Goal: Task Accomplishment & Management: Manage account settings

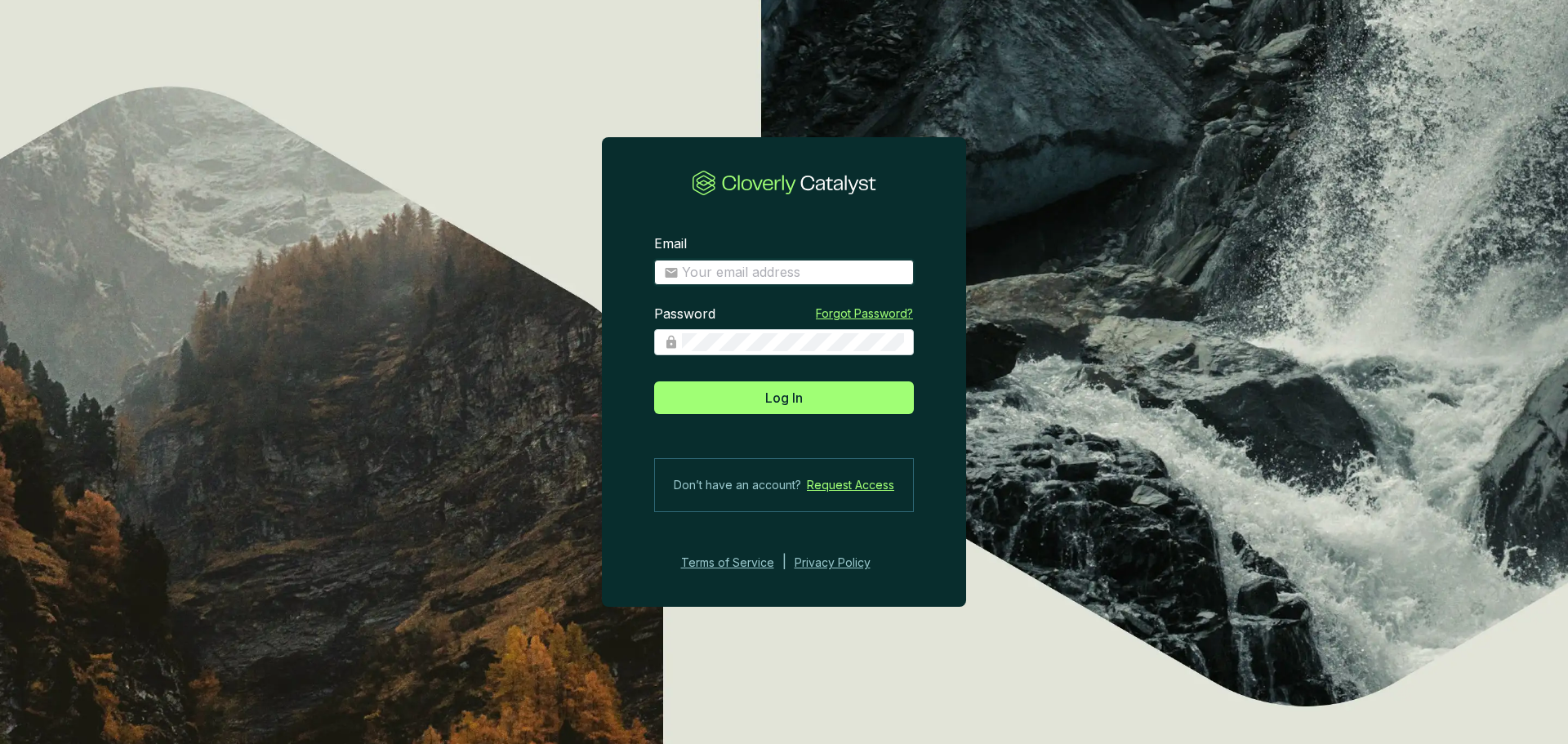
type input "ashleigh@treefolks.org"
click at [804, 405] on button "Log In" at bounding box center [784, 397] width 260 height 33
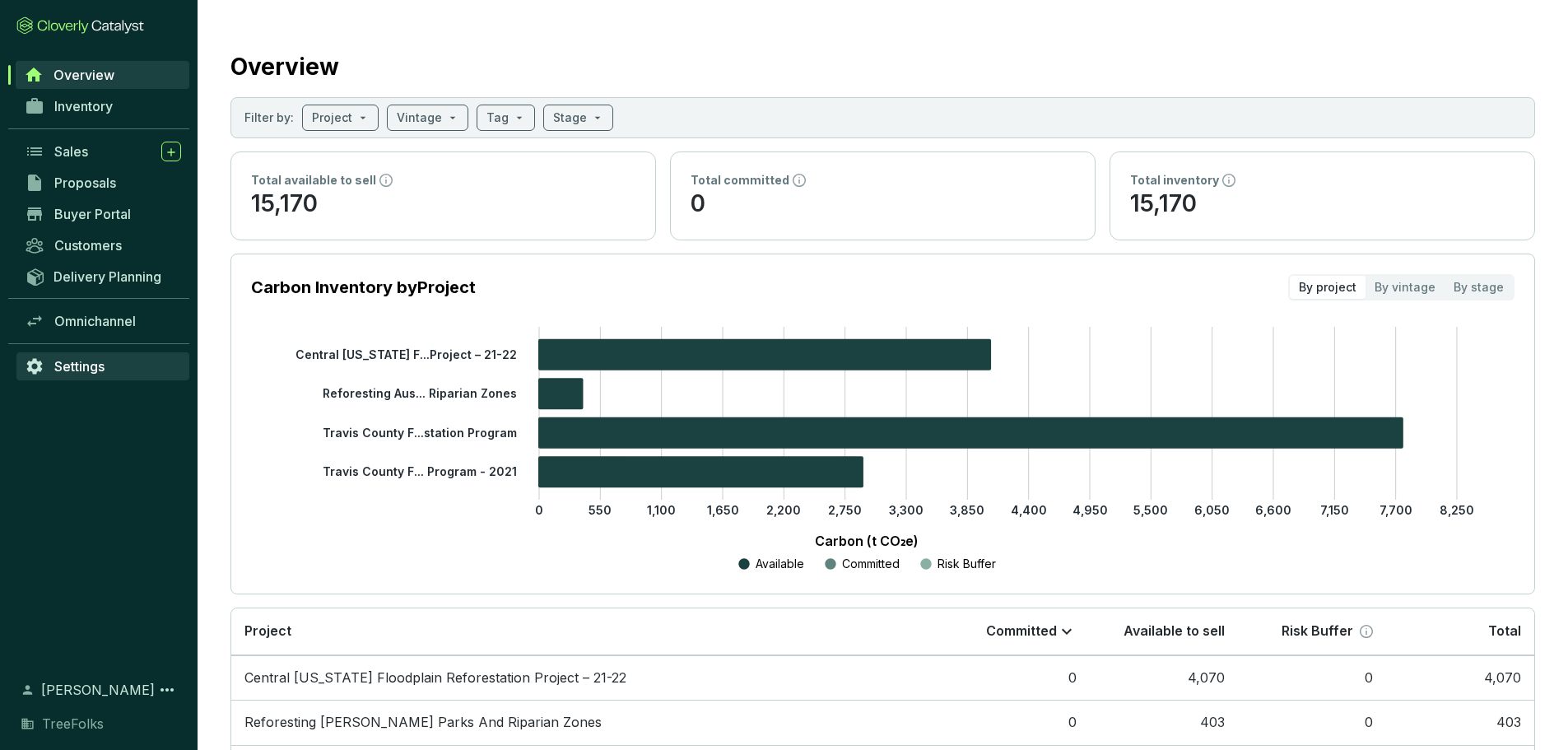
click at [80, 369] on span "Settings" at bounding box center [79, 366] width 50 height 16
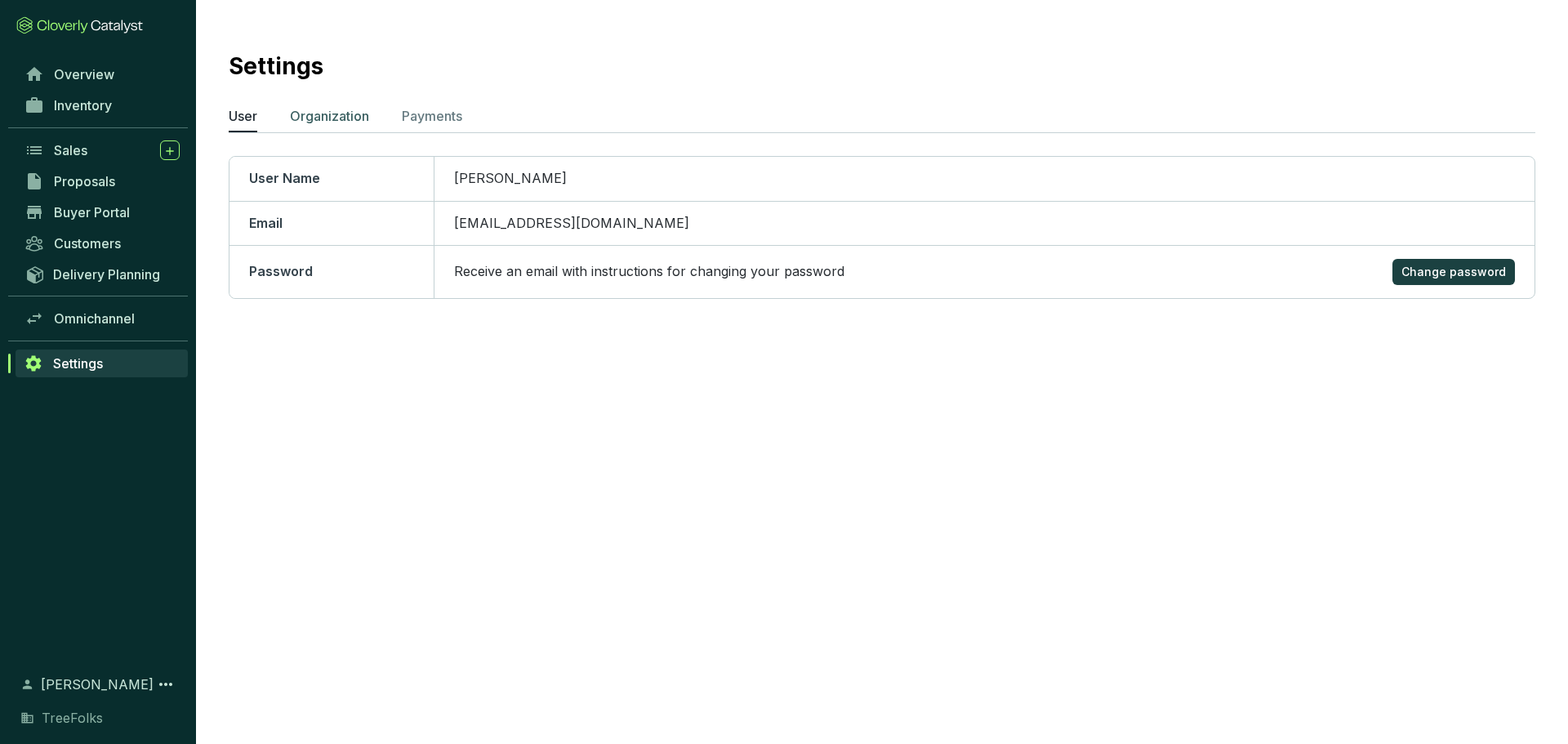
click at [322, 119] on p "Organization" at bounding box center [329, 115] width 79 height 19
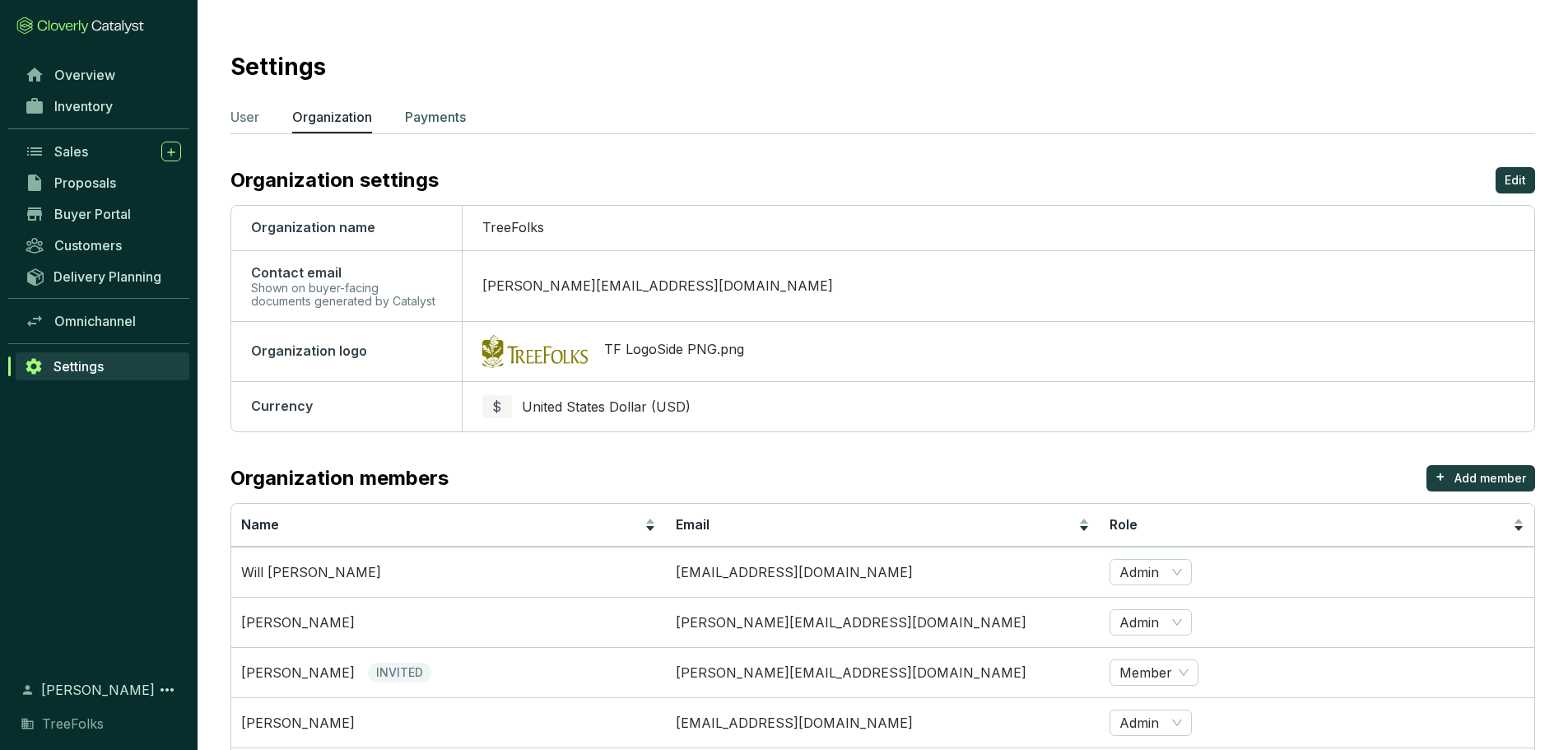
click at [428, 127] on li "Payments" at bounding box center [435, 119] width 61 height 26
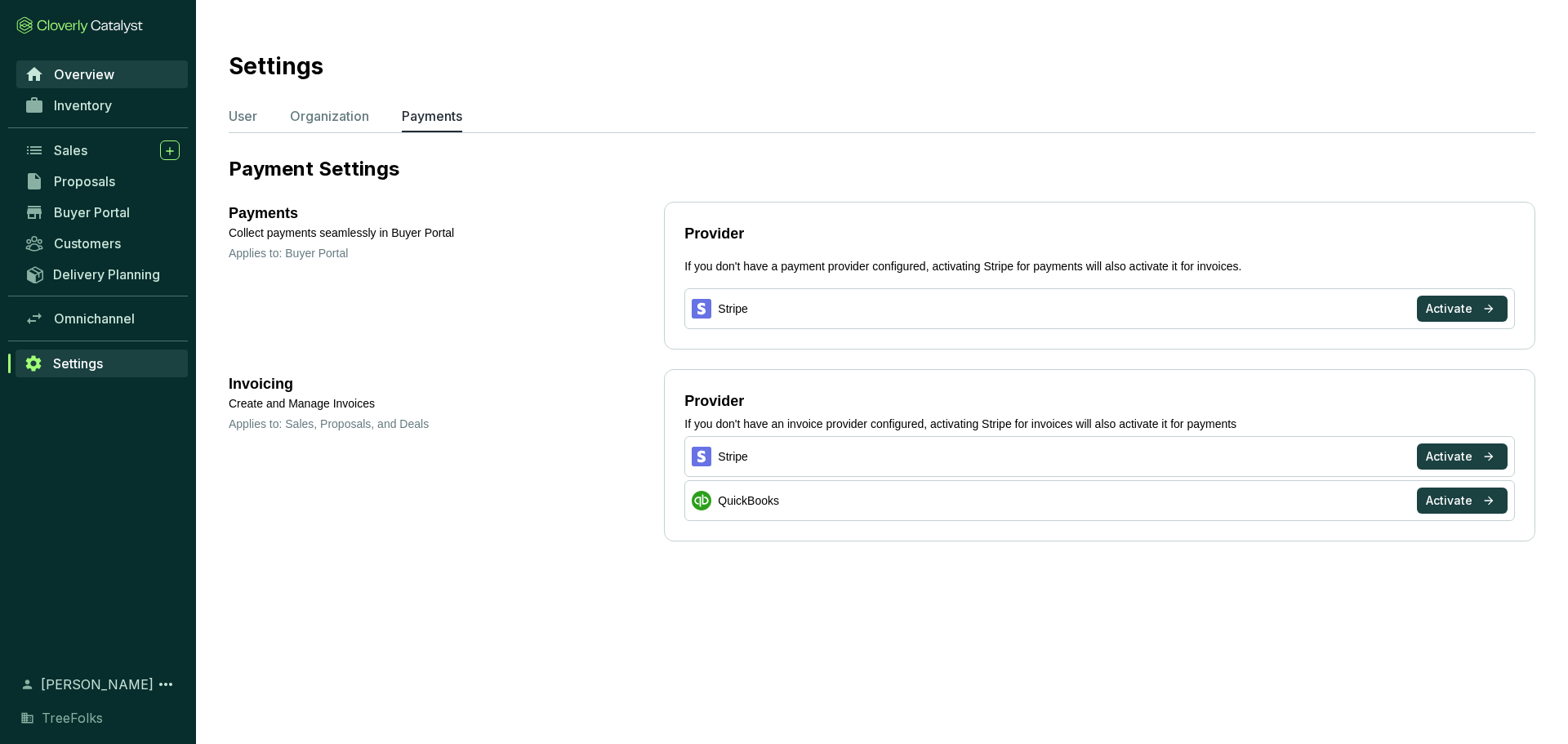
click at [112, 76] on span "Overview" at bounding box center [84, 74] width 60 height 16
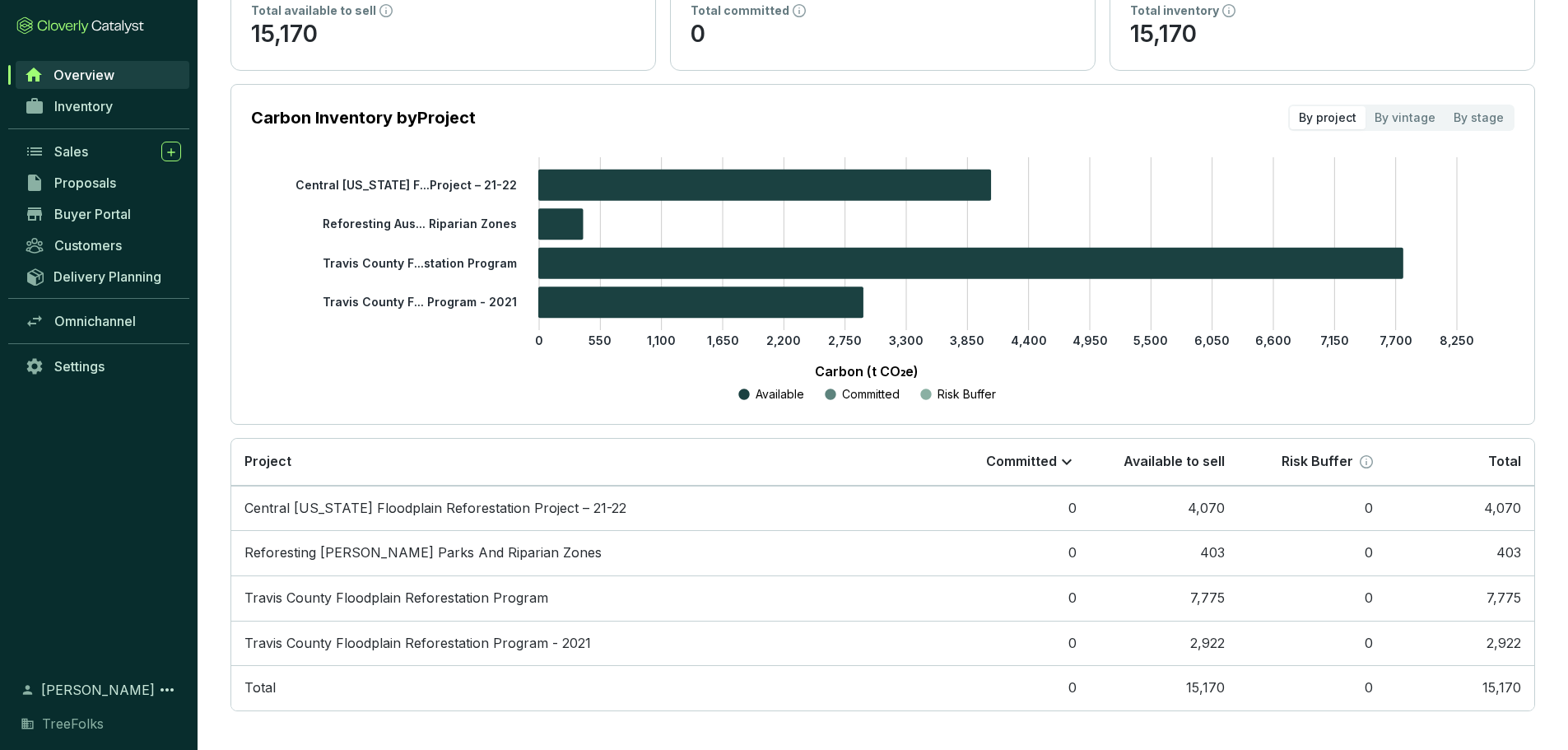
scroll to position [174, 0]
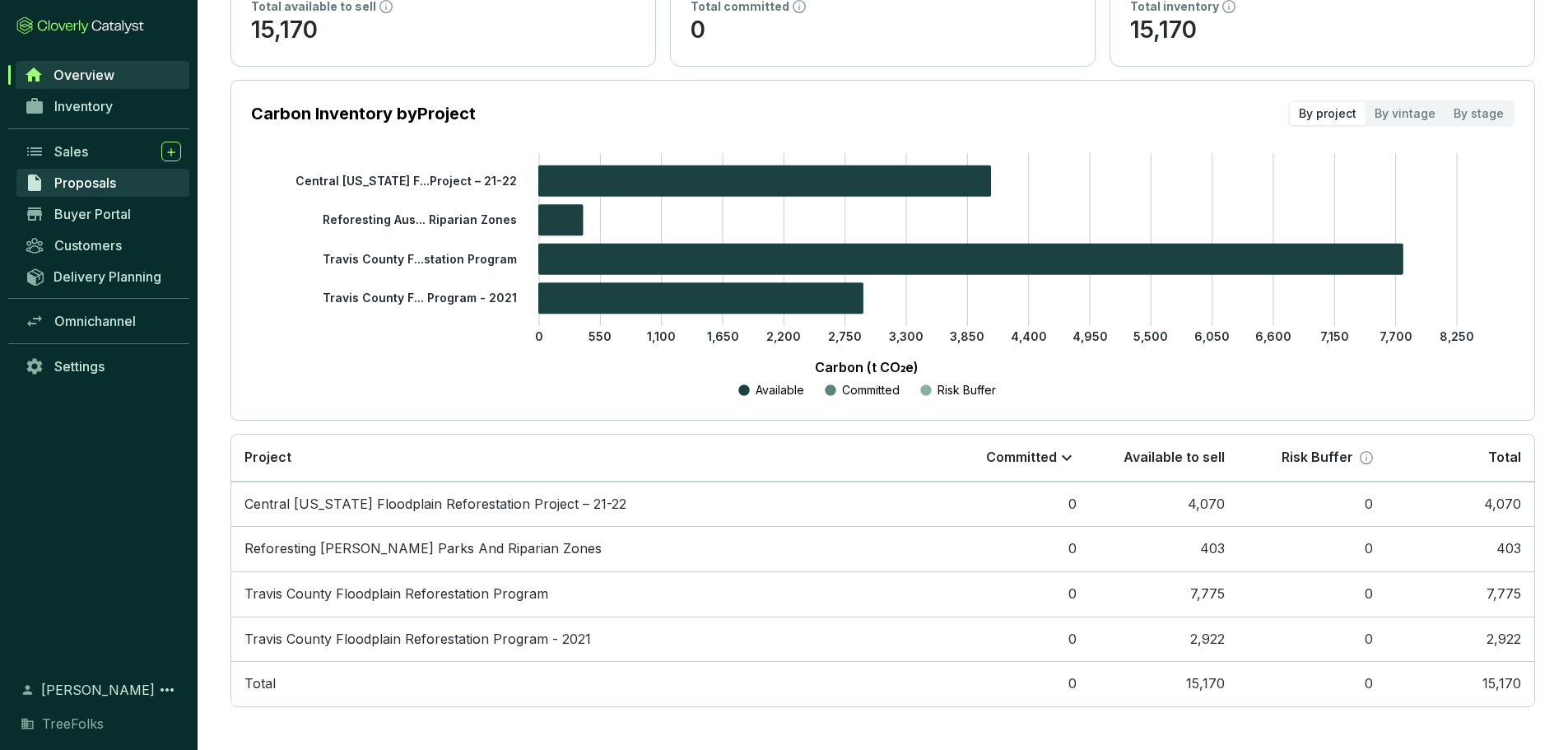
click at [92, 185] on span "Proposals" at bounding box center [85, 182] width 62 height 16
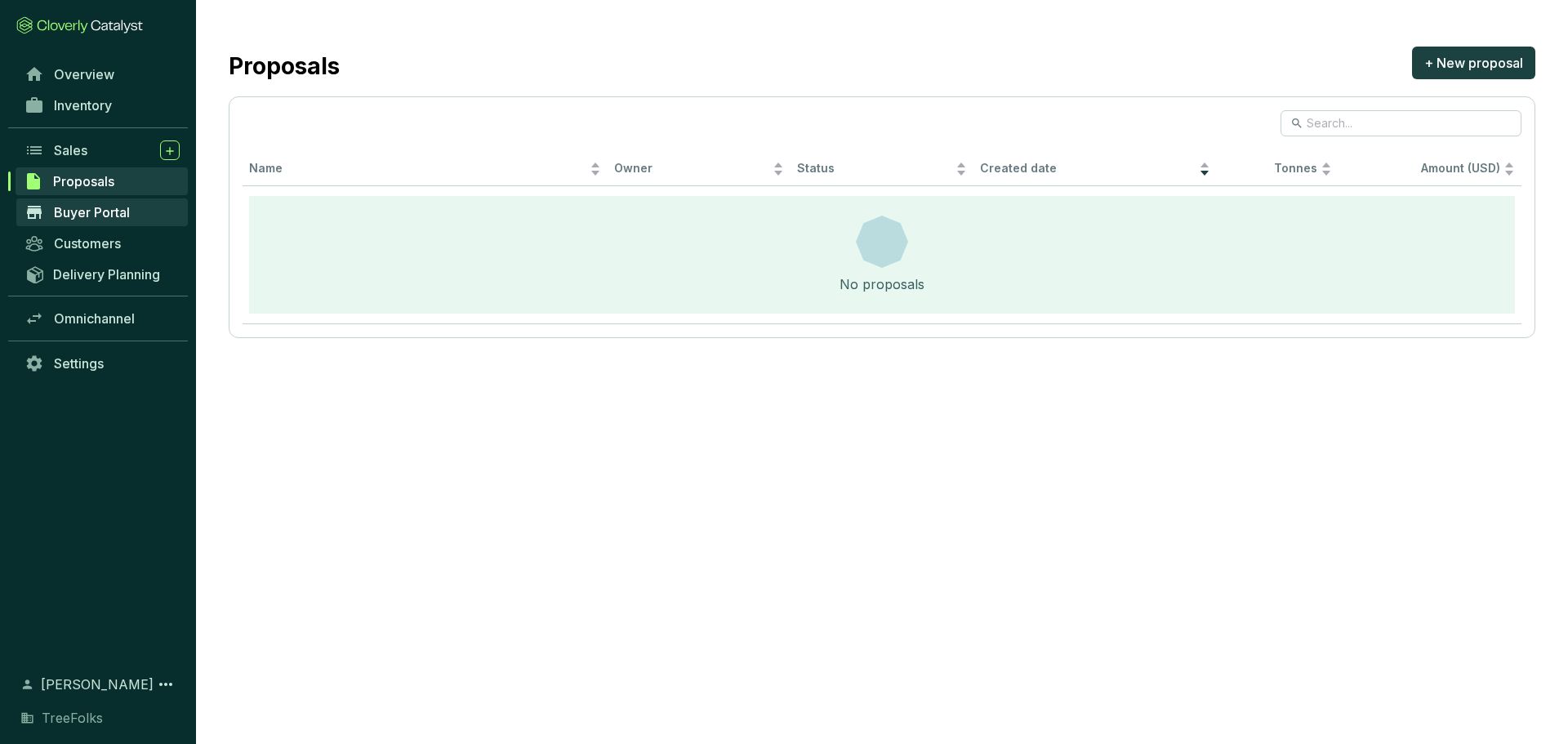
click at [87, 217] on span "Buyer Portal" at bounding box center [92, 212] width 76 height 16
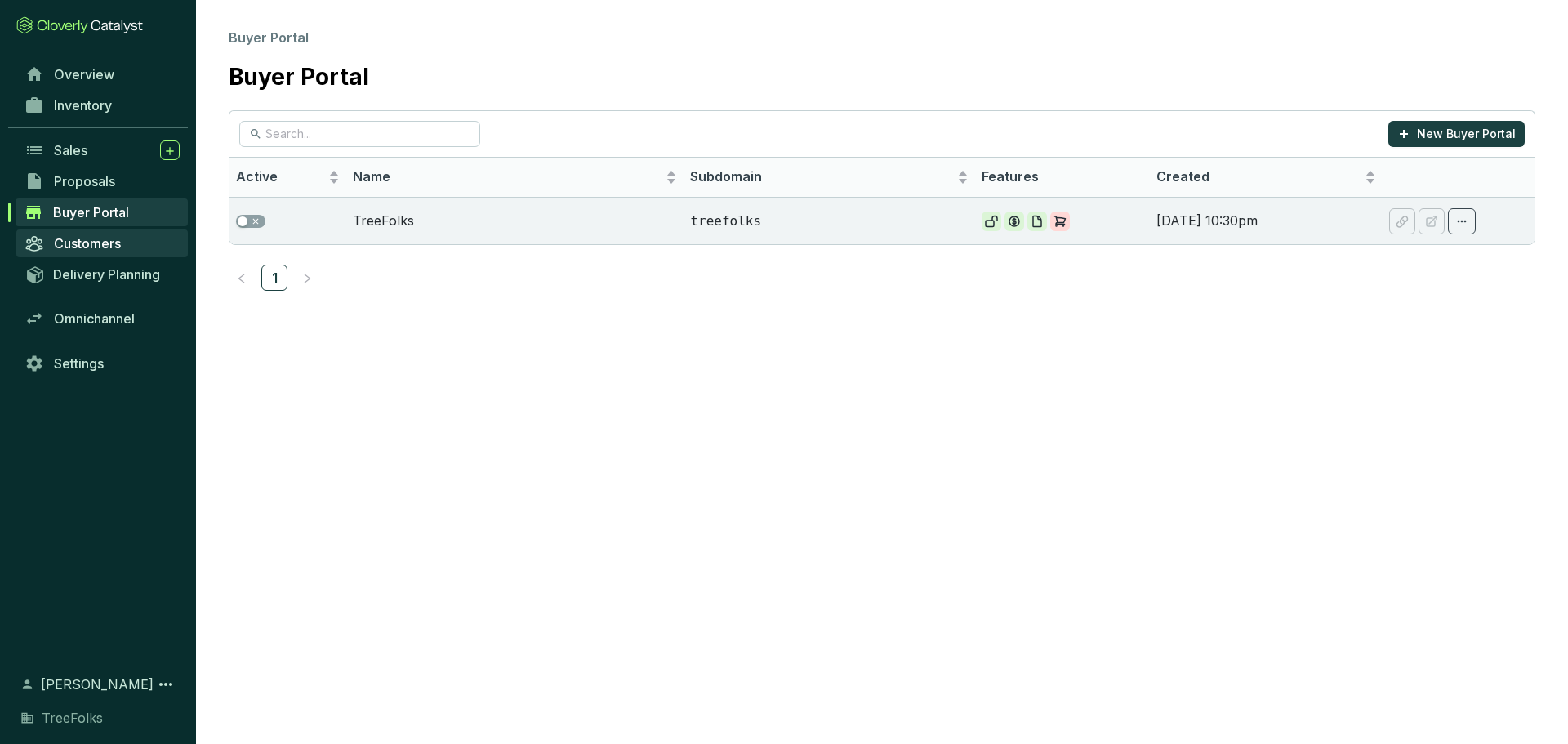
click at [93, 256] on link "Customers" at bounding box center [102, 243] width 171 height 28
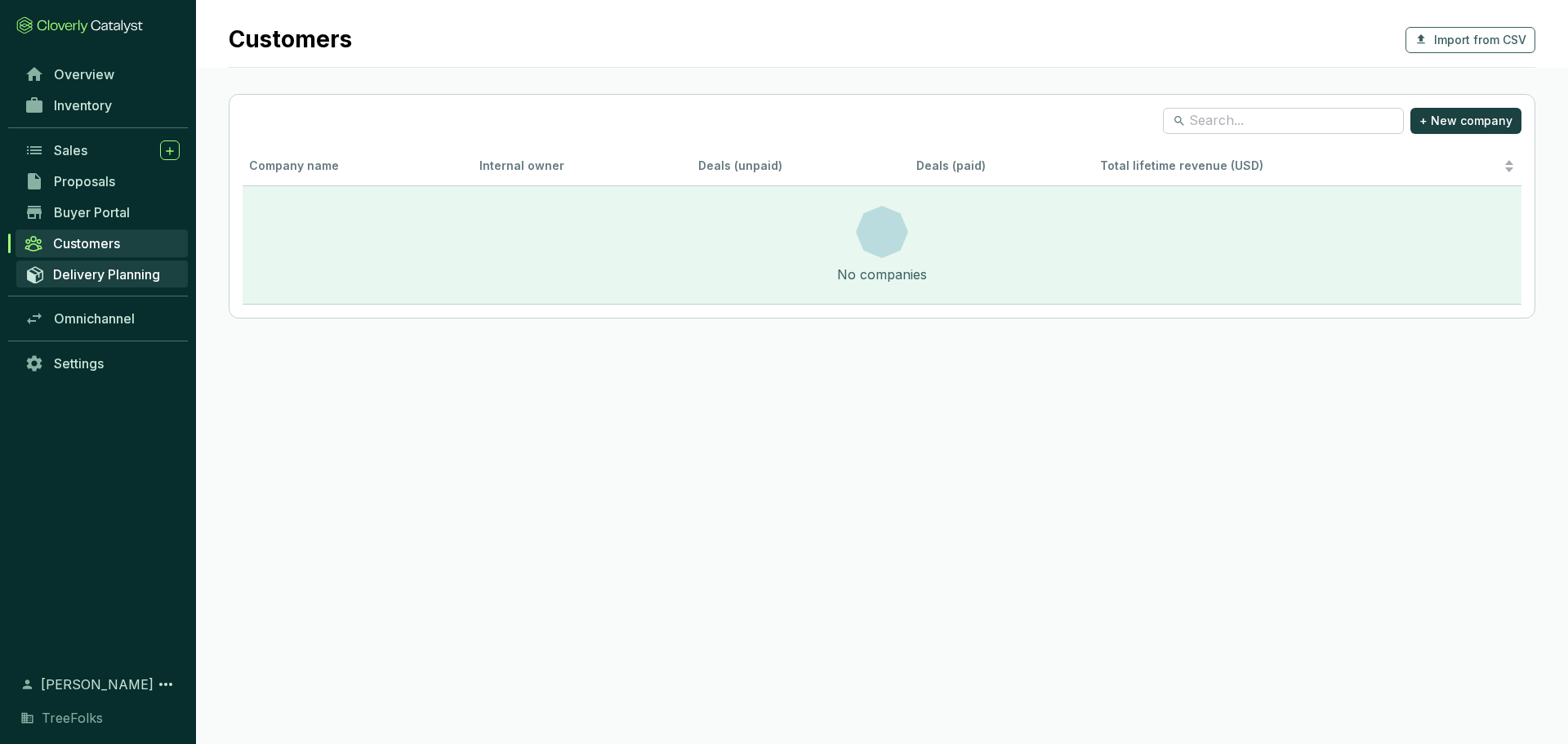
click at [100, 270] on span "Delivery Planning" at bounding box center [106, 274] width 107 height 16
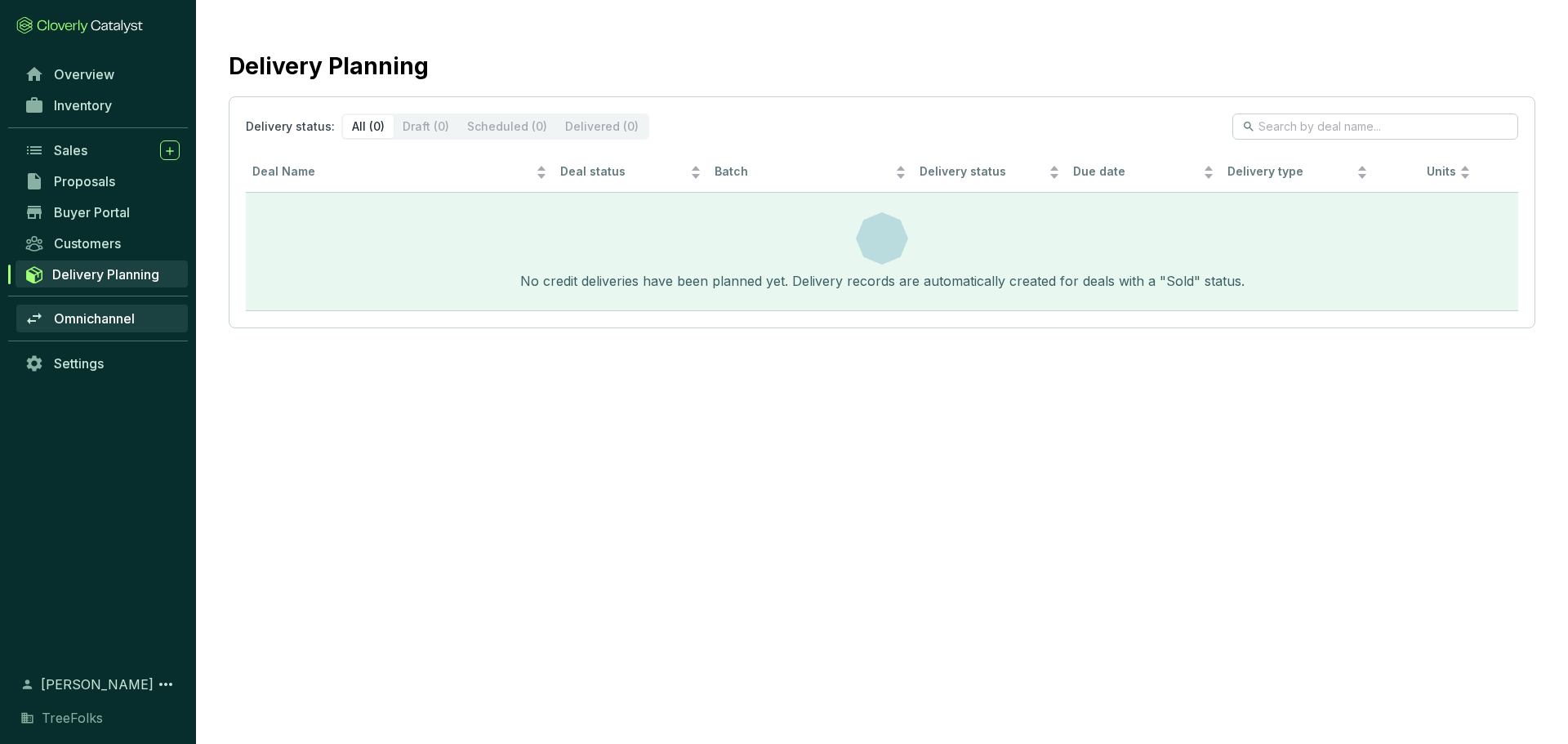
click at [103, 315] on span "Omnichannel" at bounding box center [94, 317] width 81 height 16
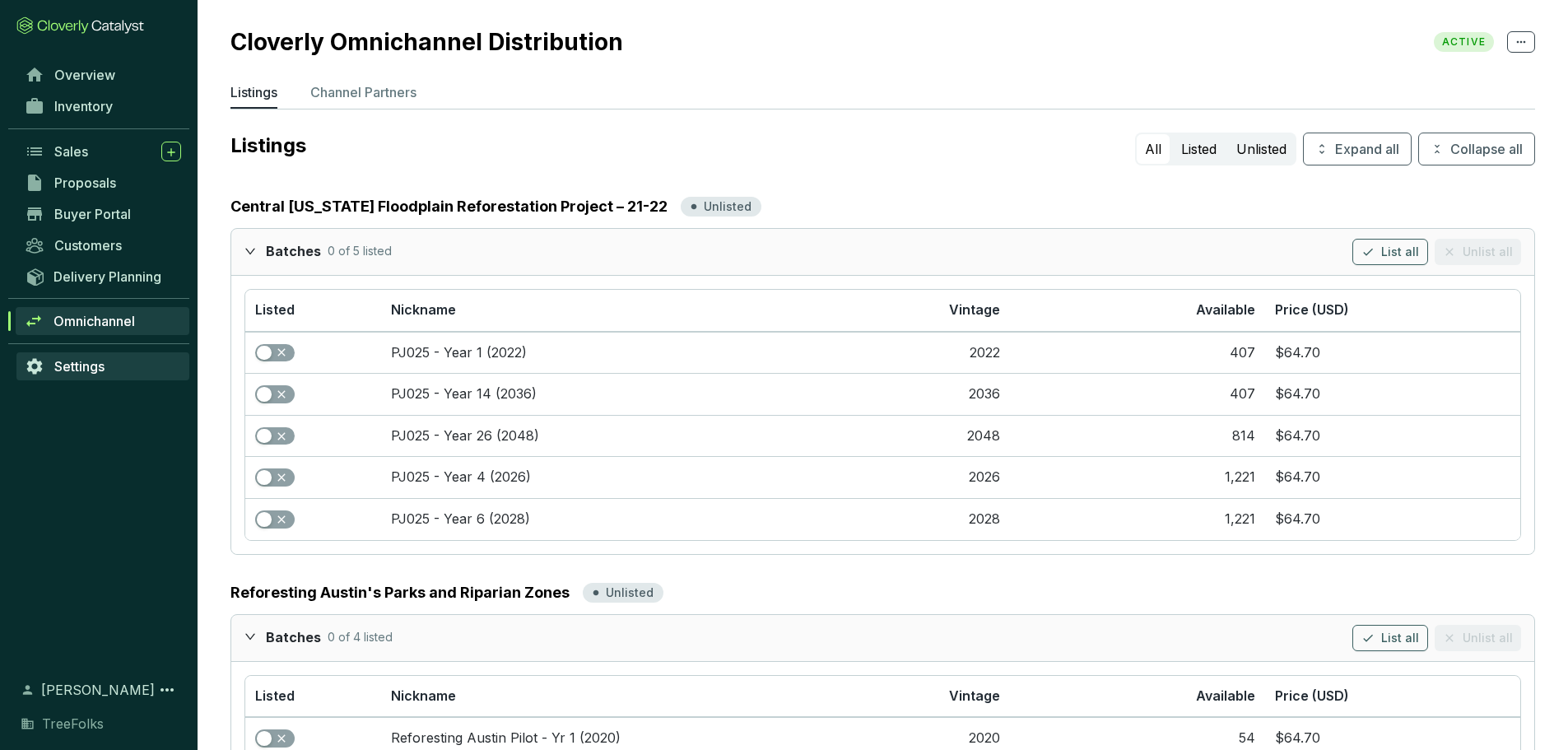
click at [71, 369] on span "Settings" at bounding box center [79, 366] width 50 height 16
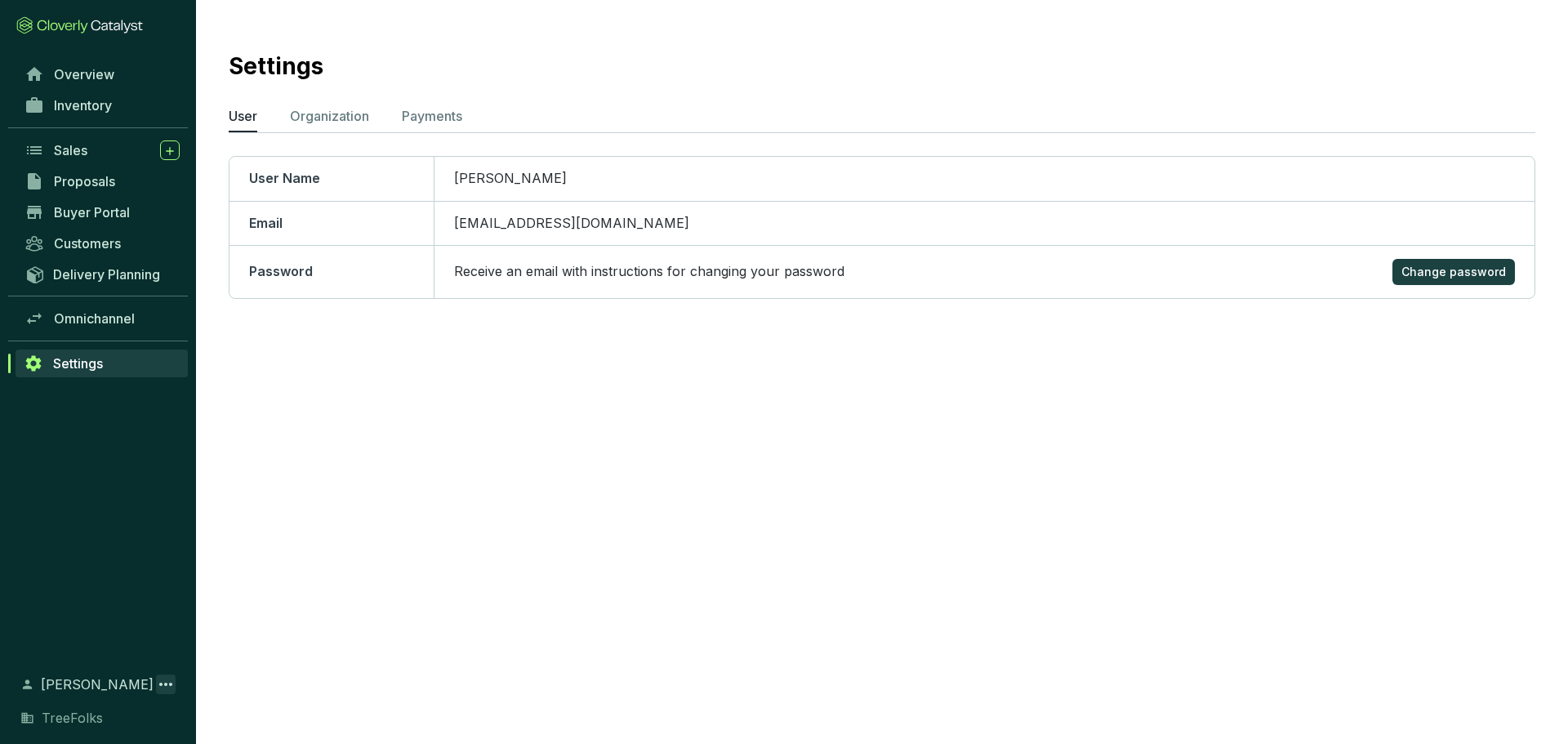
click at [170, 683] on icon at bounding box center [166, 684] width 13 height 3
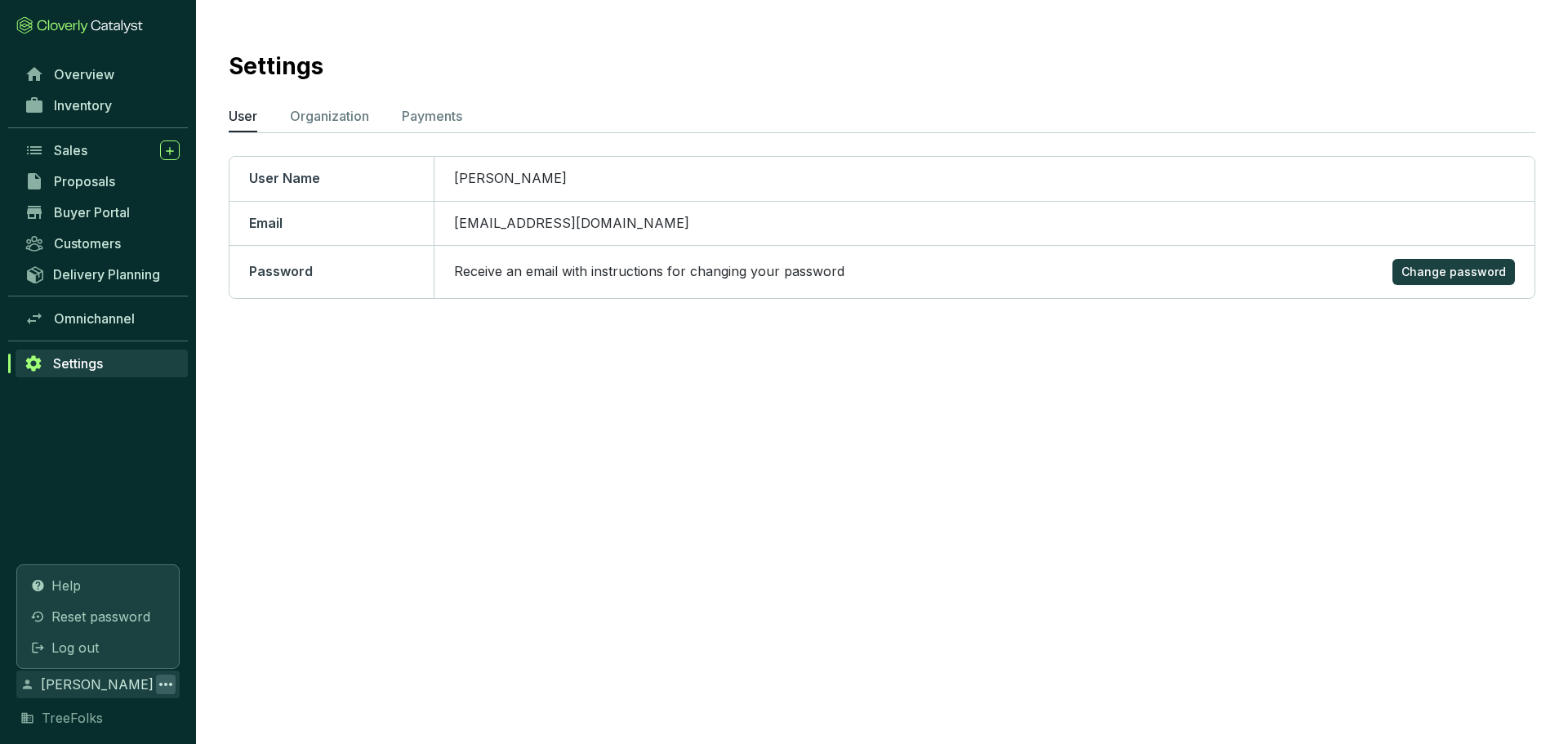
click at [115, 497] on div "Overview Inventory Sales Proposals Buyer Portal Customers Delivery Planning Omn…" at bounding box center [97, 356] width 196 height 595
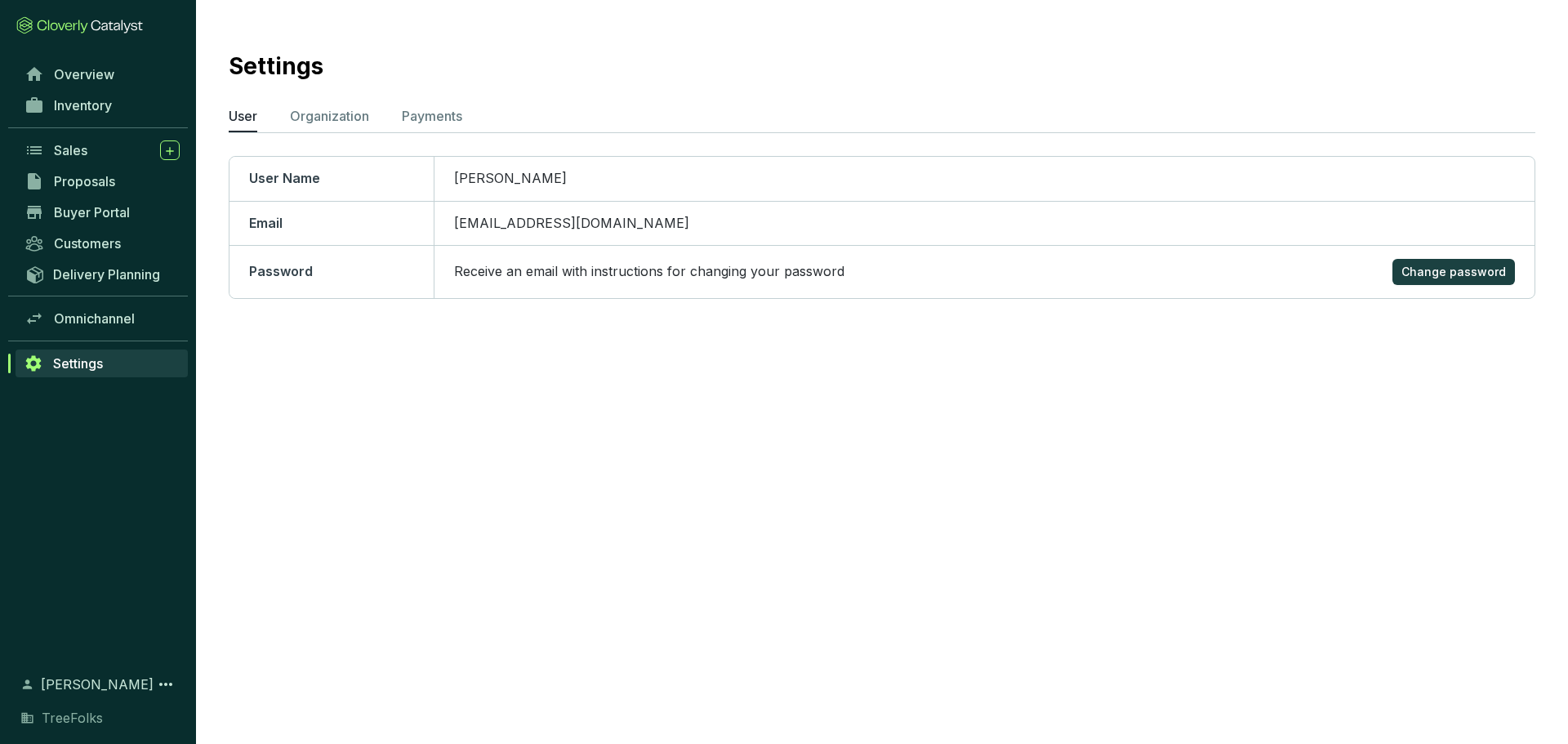
click at [66, 715] on span "TreeFolks" at bounding box center [72, 717] width 61 height 19
drag, startPoint x: 96, startPoint y: 553, endPoint x: 349, endPoint y: 222, distance: 416.6
click at [97, 552] on div "Overview Inventory Sales Proposals Buyer Portal Customers Delivery Planning Omn…" at bounding box center [97, 356] width 196 height 595
click at [428, 121] on p "Payments" at bounding box center [432, 115] width 60 height 19
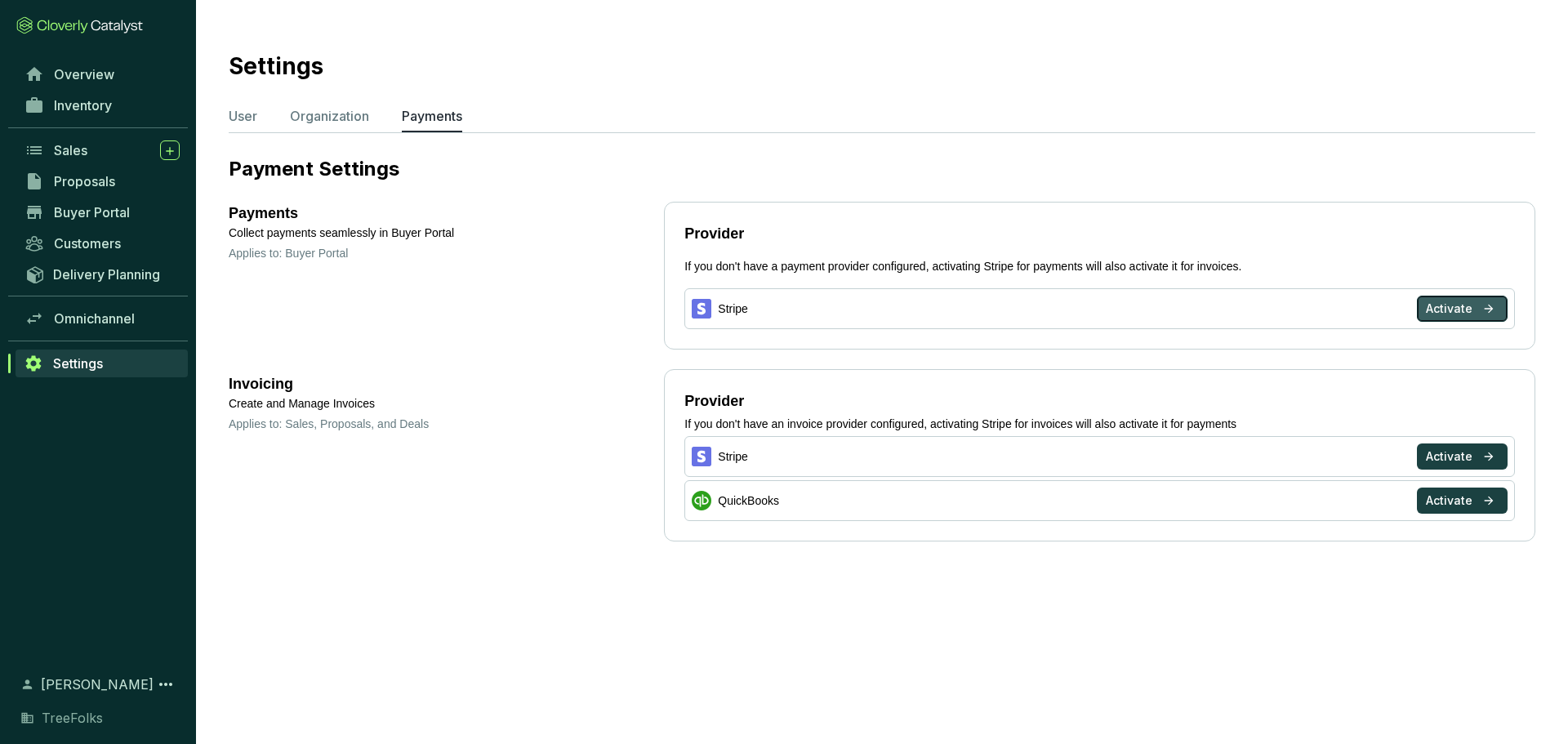
click at [1471, 309] on span "Activate" at bounding box center [1448, 308] width 46 height 16
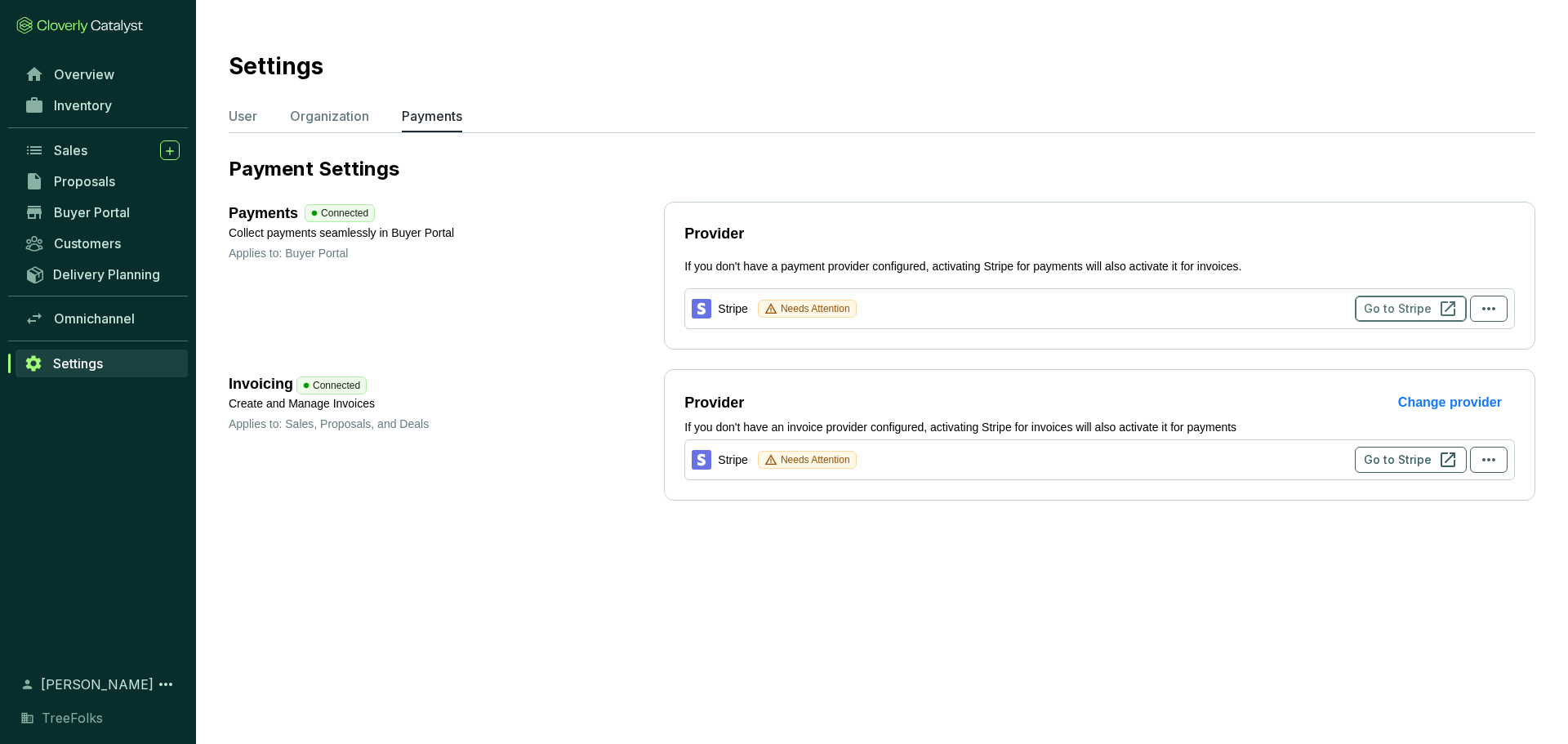
click at [1401, 307] on span "Go to Stripe" at bounding box center [1398, 308] width 68 height 16
click at [1471, 403] on span "Change provider" at bounding box center [1449, 402] width 103 height 19
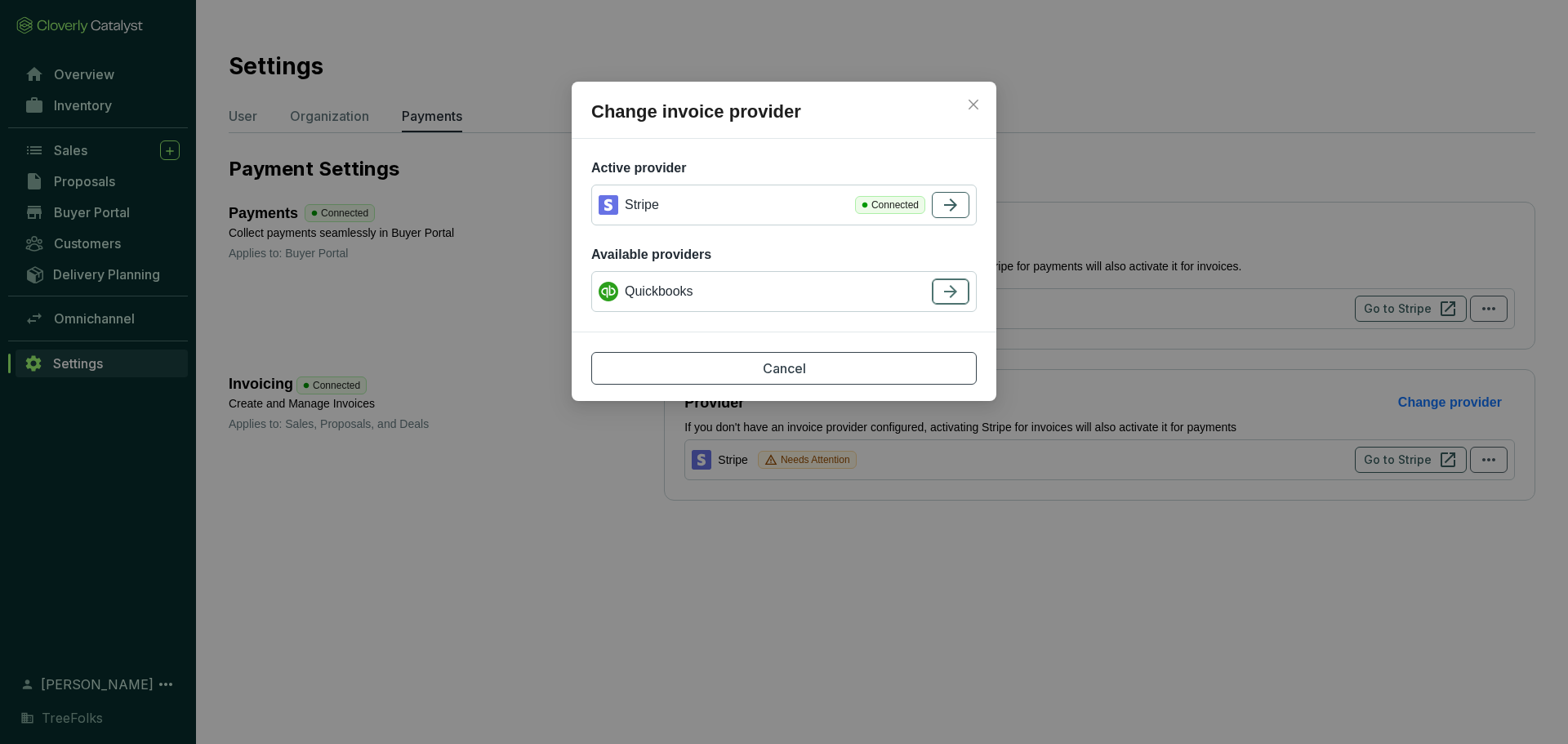
click at [950, 296] on icon "button" at bounding box center [950, 291] width 19 height 19
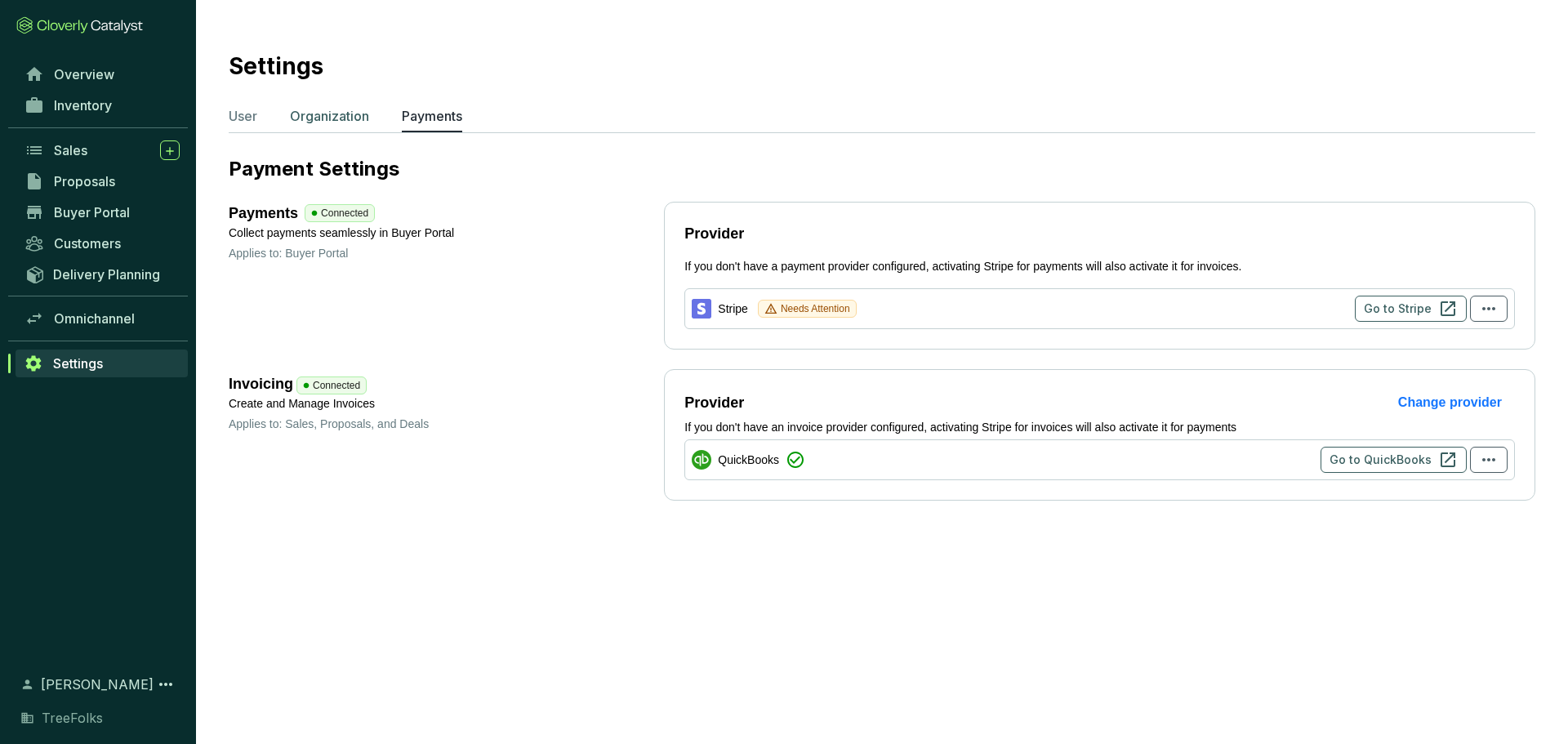
click at [351, 118] on p "Organization" at bounding box center [329, 115] width 79 height 19
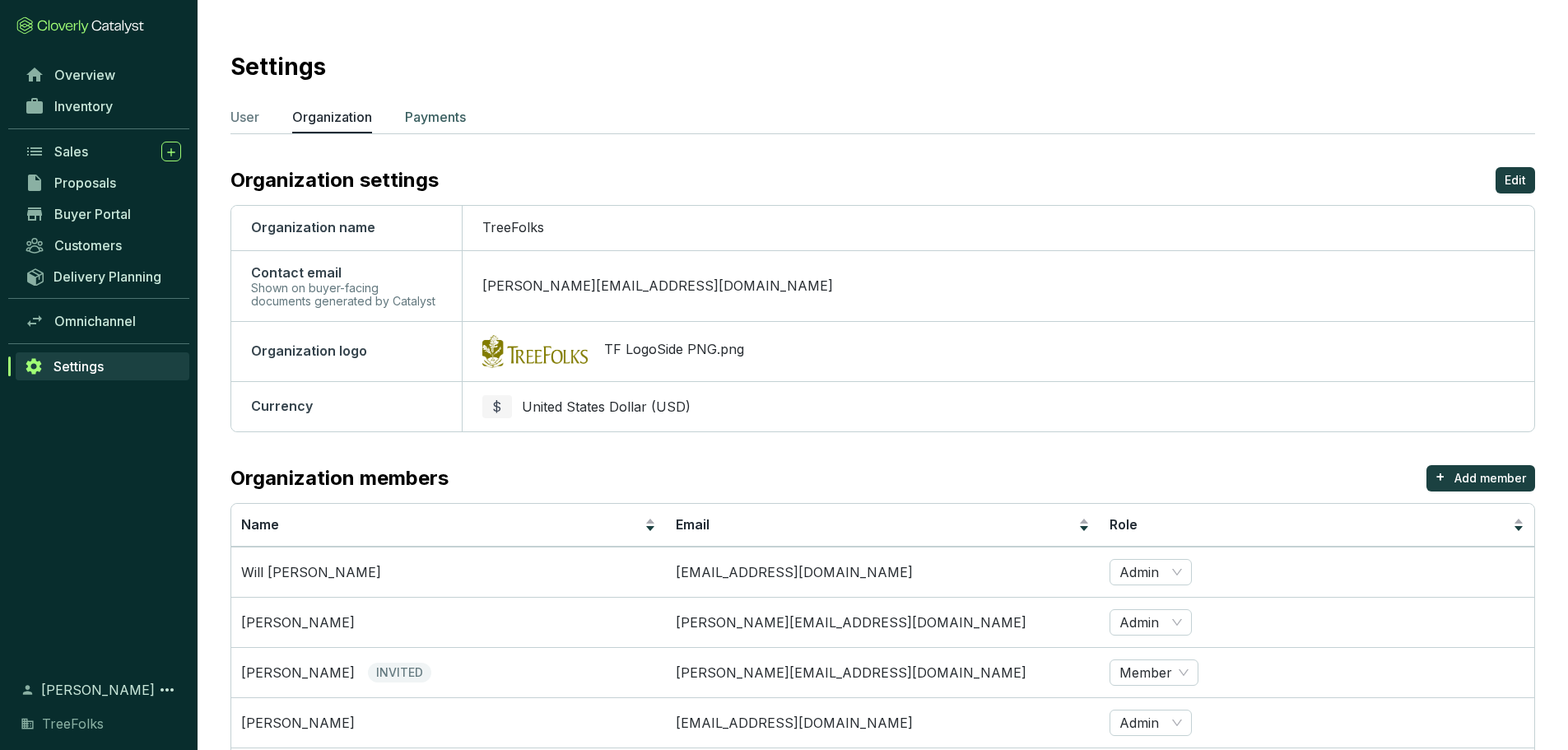
click at [442, 116] on p "Payments" at bounding box center [435, 116] width 61 height 19
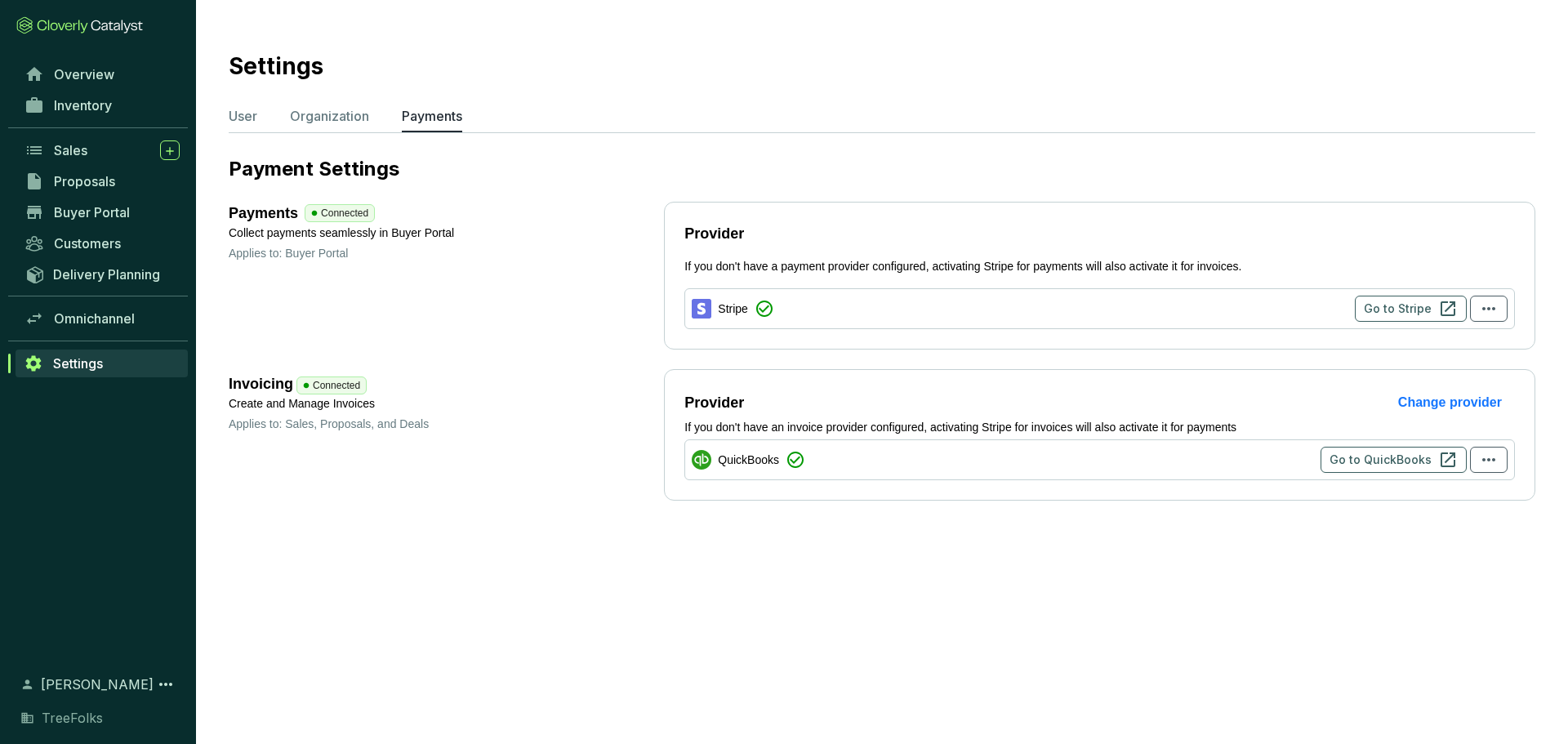
click at [984, 568] on section "Settings User Organization Payments Payment Settings Payments Connected Collect…" at bounding box center [784, 372] width 1568 height 744
click at [163, 684] on icon at bounding box center [165, 684] width 19 height 19
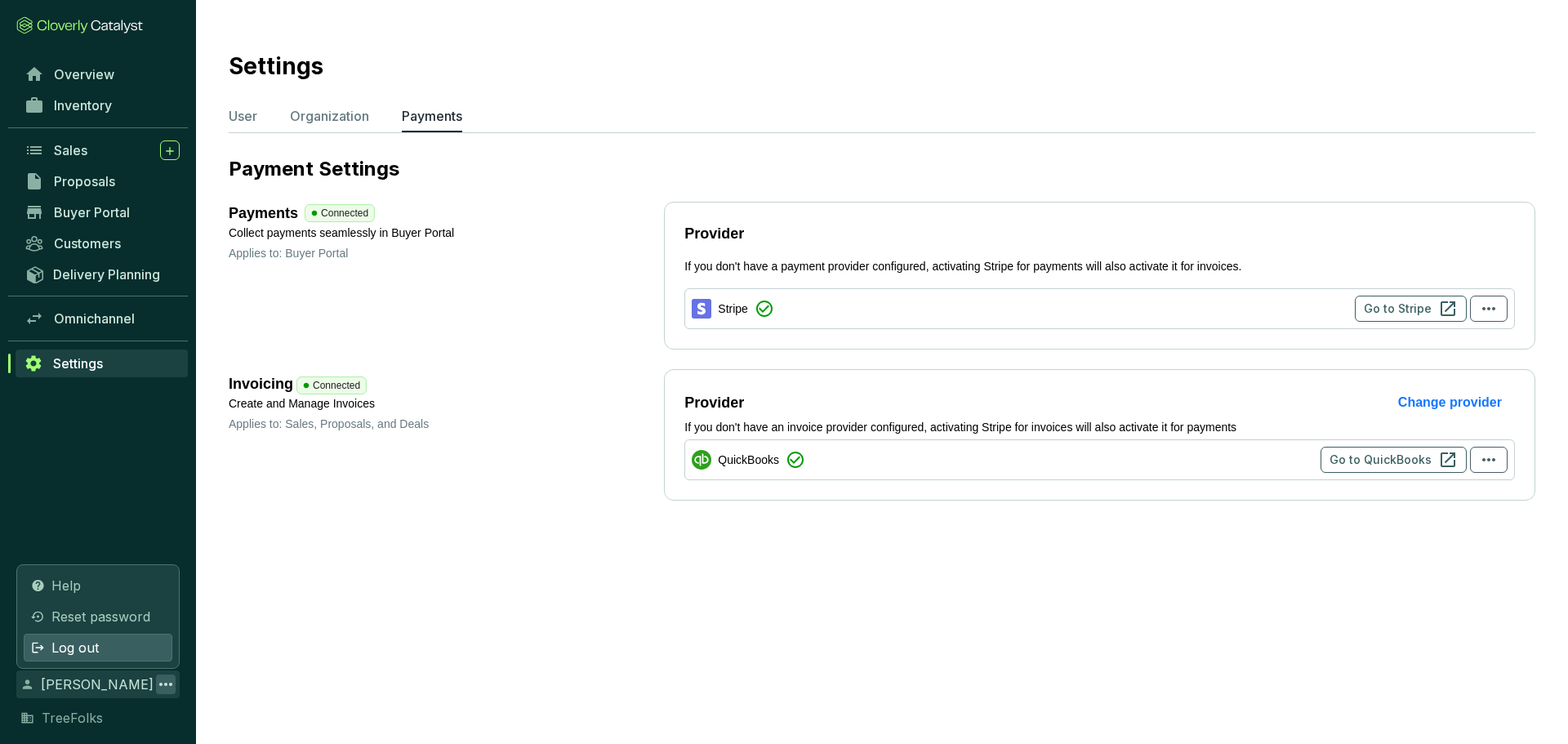
click at [113, 650] on div "Log out" at bounding box center [97, 647] width 149 height 28
